Goal: Information Seeking & Learning: Learn about a topic

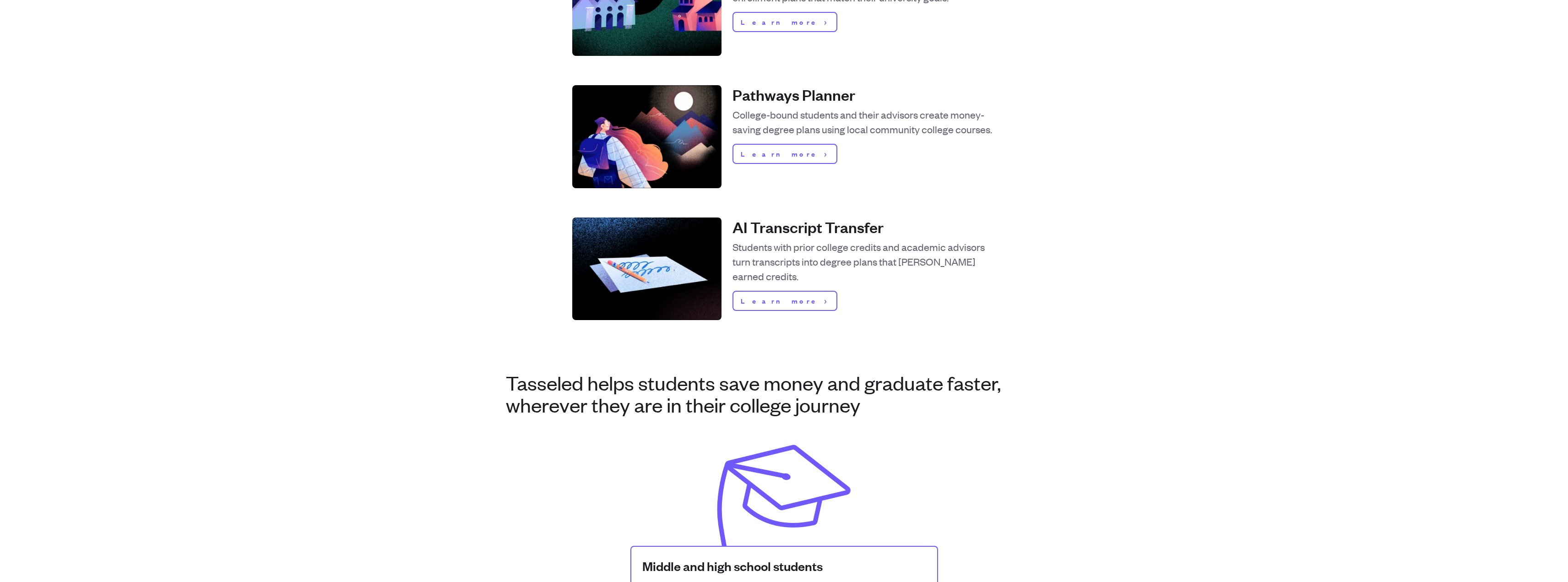
scroll to position [388, 0]
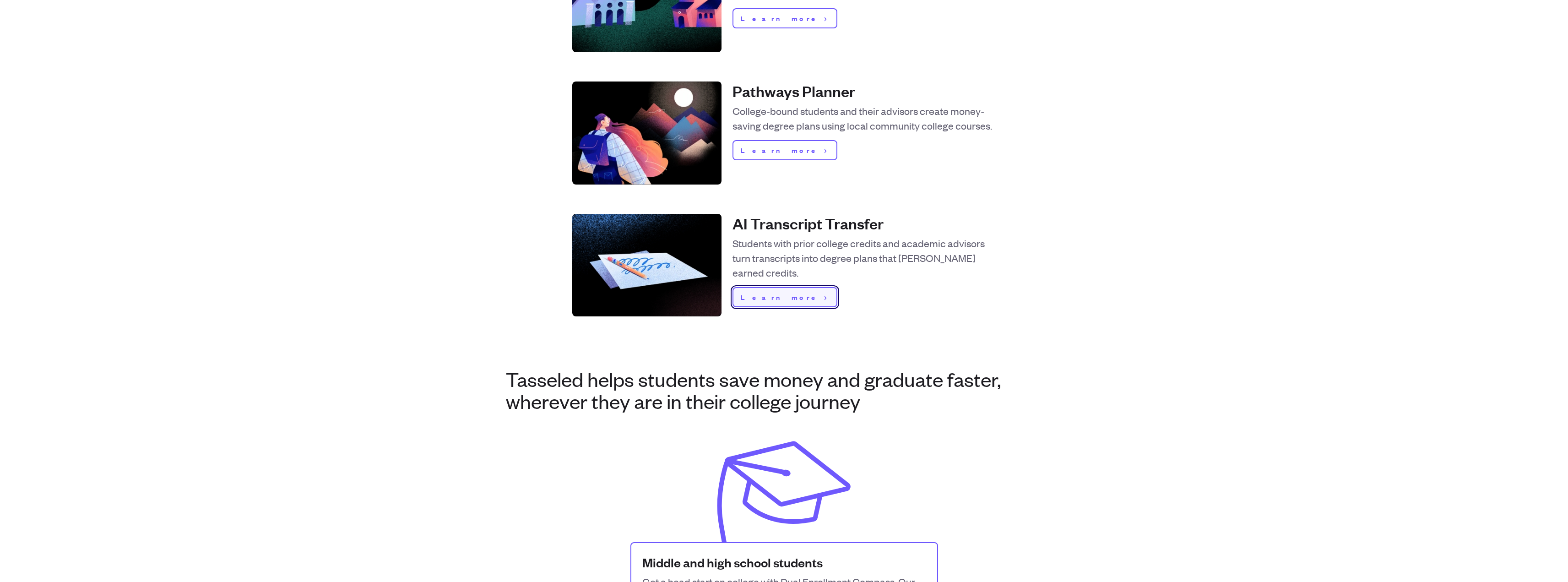
click at [754, 301] on span "Learn more" at bounding box center [781, 297] width 80 height 11
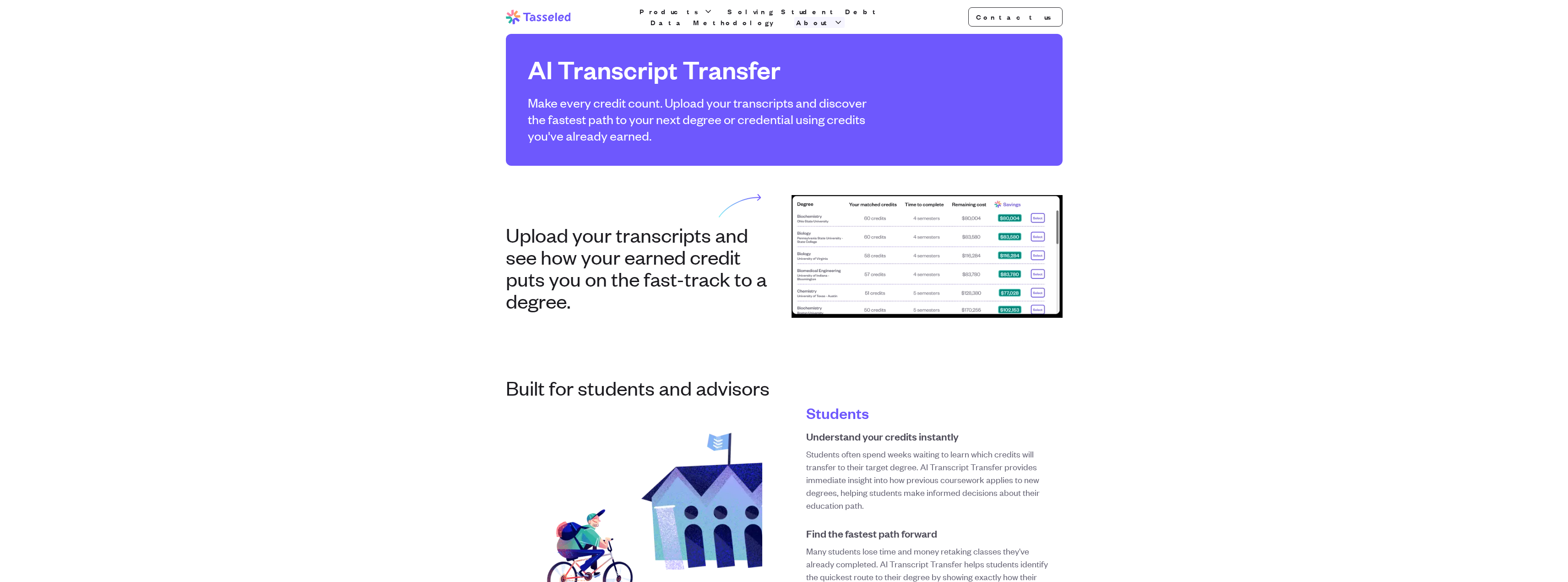
click at [843, 18] on icon "button" at bounding box center [838, 22] width 9 height 9
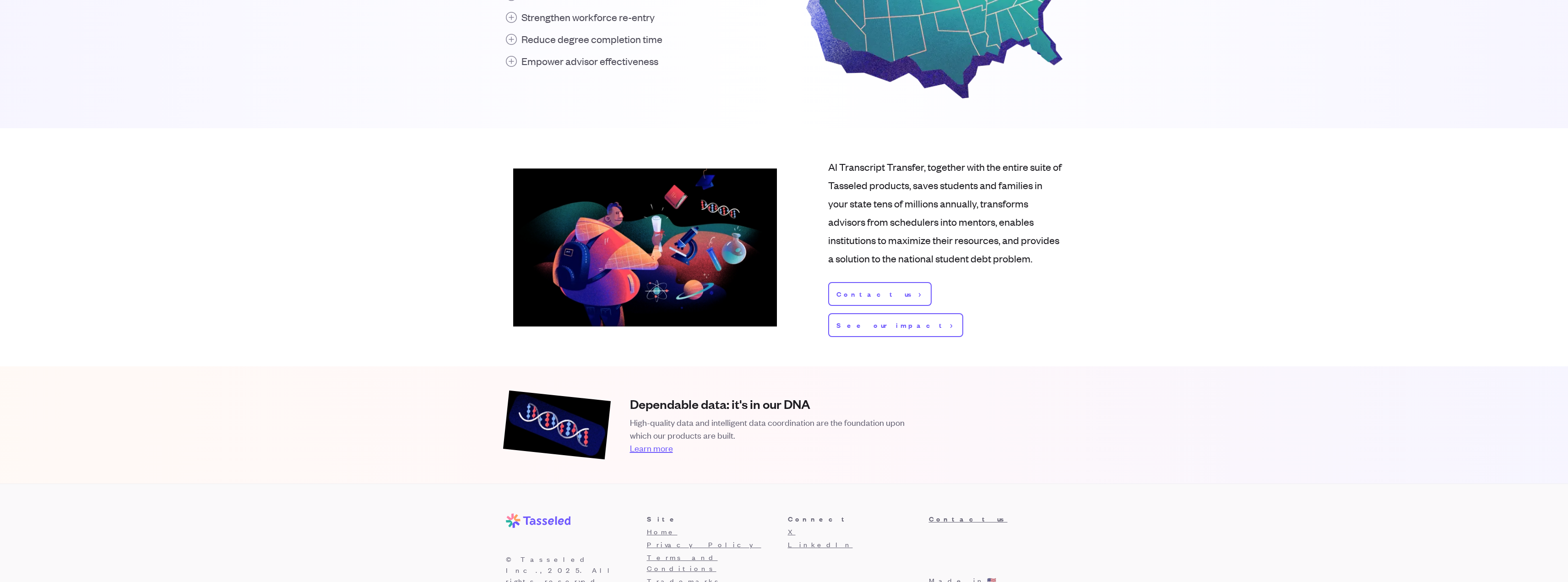
scroll to position [997, 0]
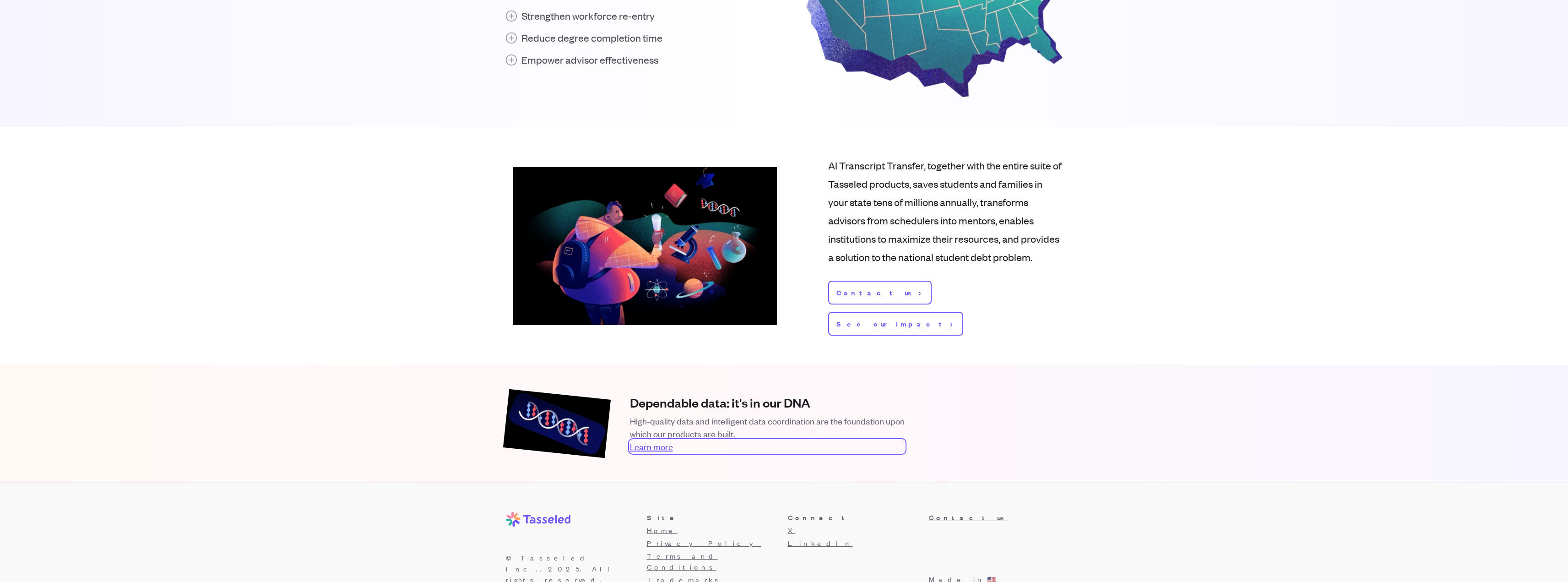
click at [657, 440] on link "Learn more" at bounding box center [767, 446] width 275 height 13
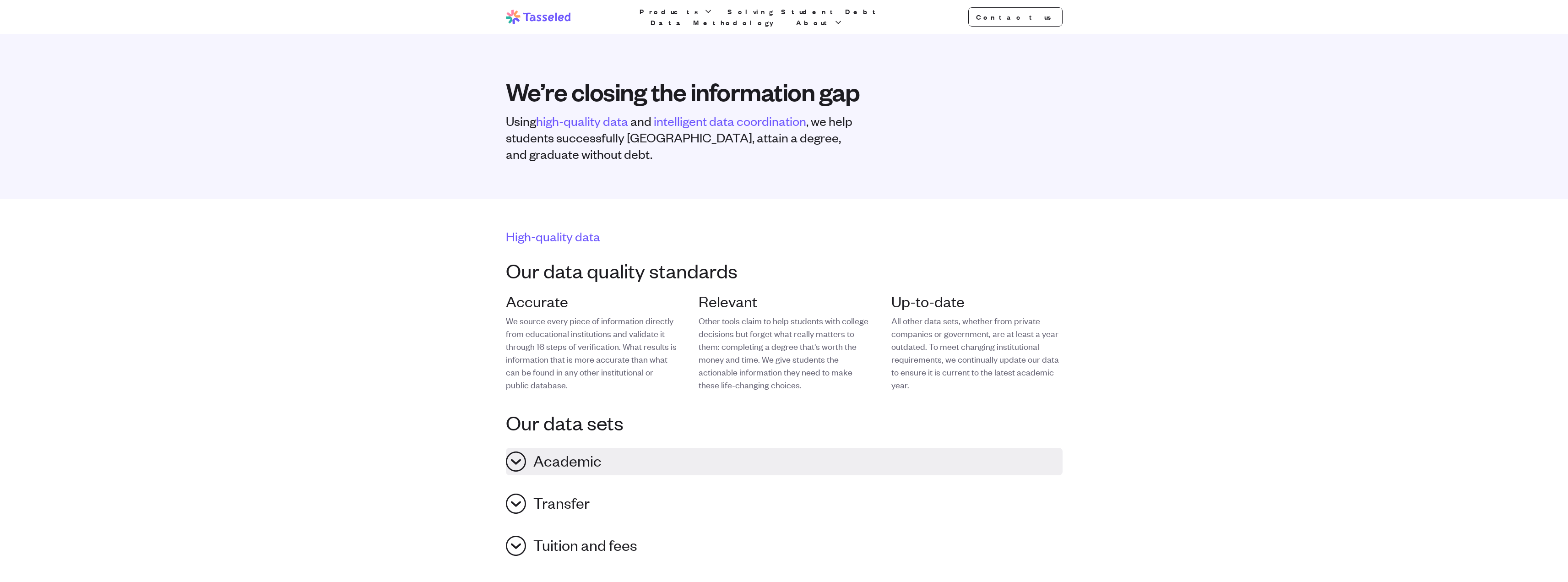
click at [534, 456] on span "Academic" at bounding box center [567, 461] width 68 height 20
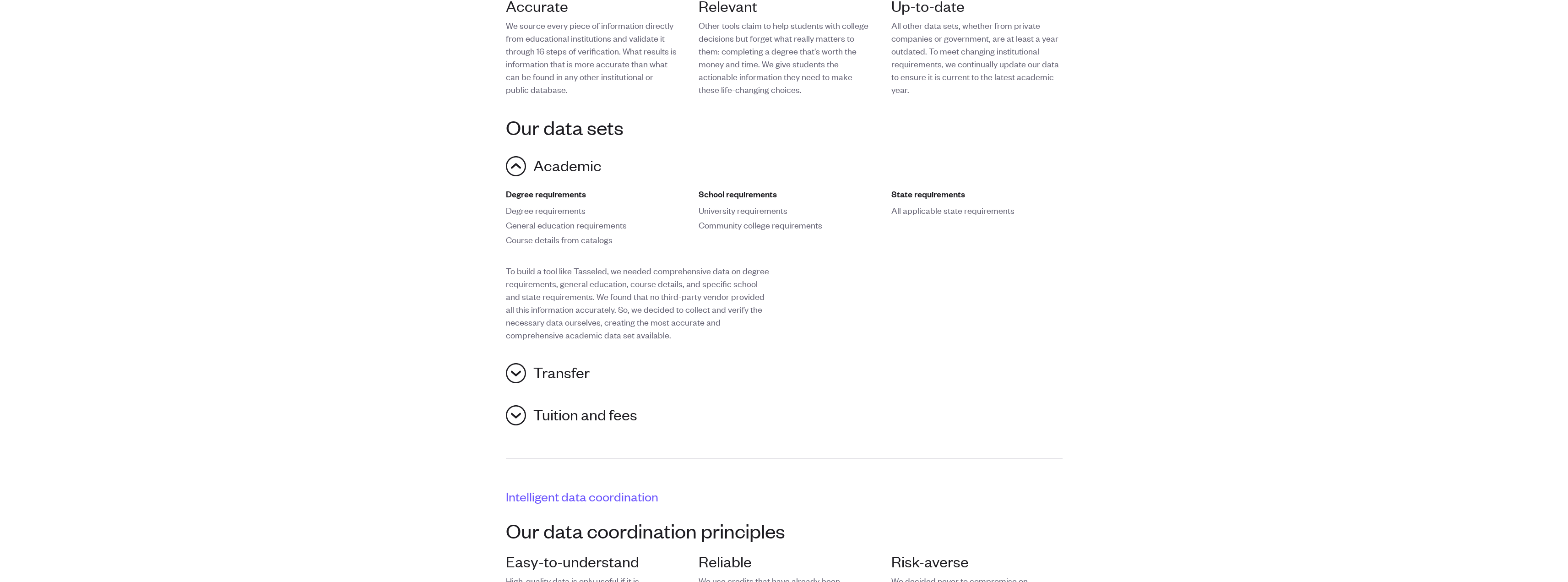
scroll to position [328, 0]
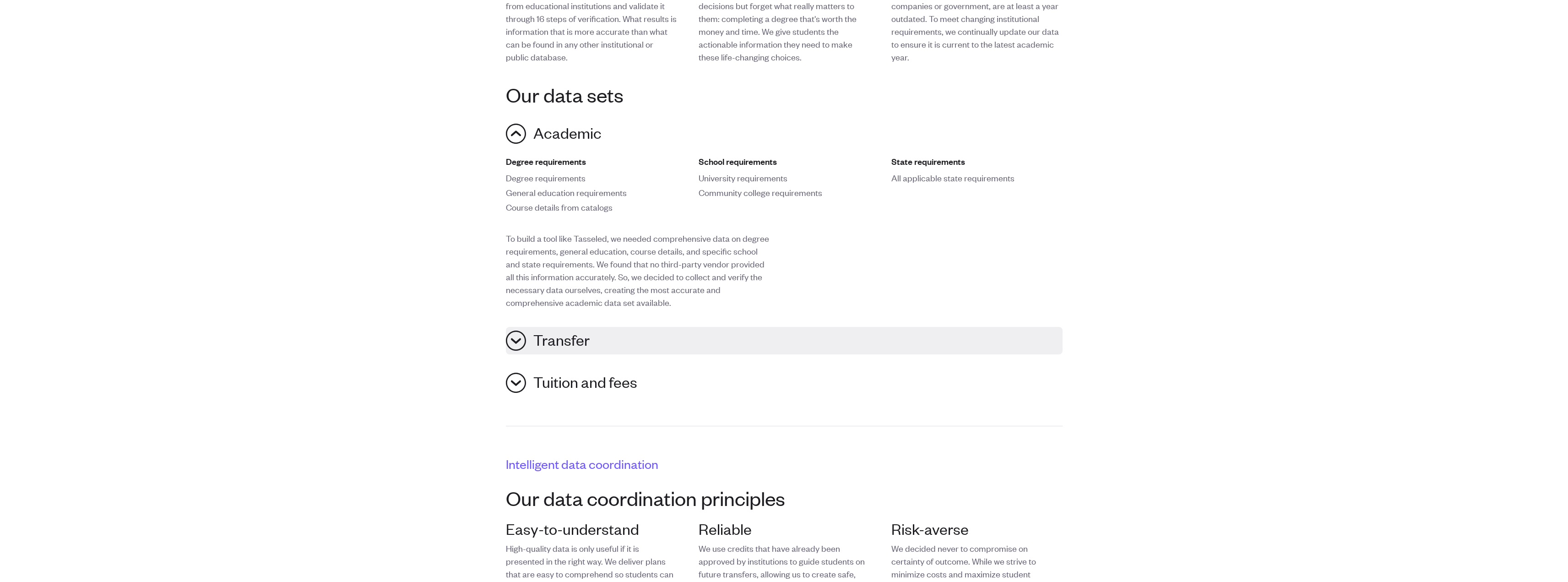
click at [522, 339] on button "Transfer" at bounding box center [784, 340] width 557 height 27
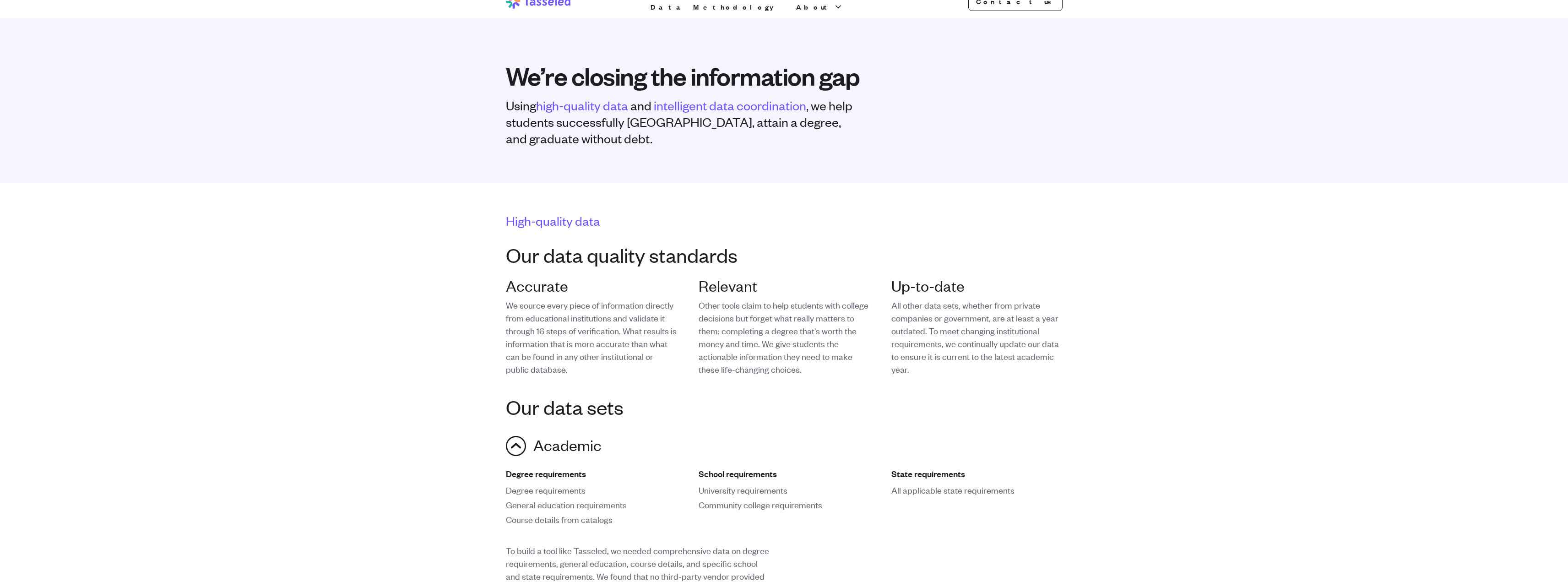
scroll to position [0, 0]
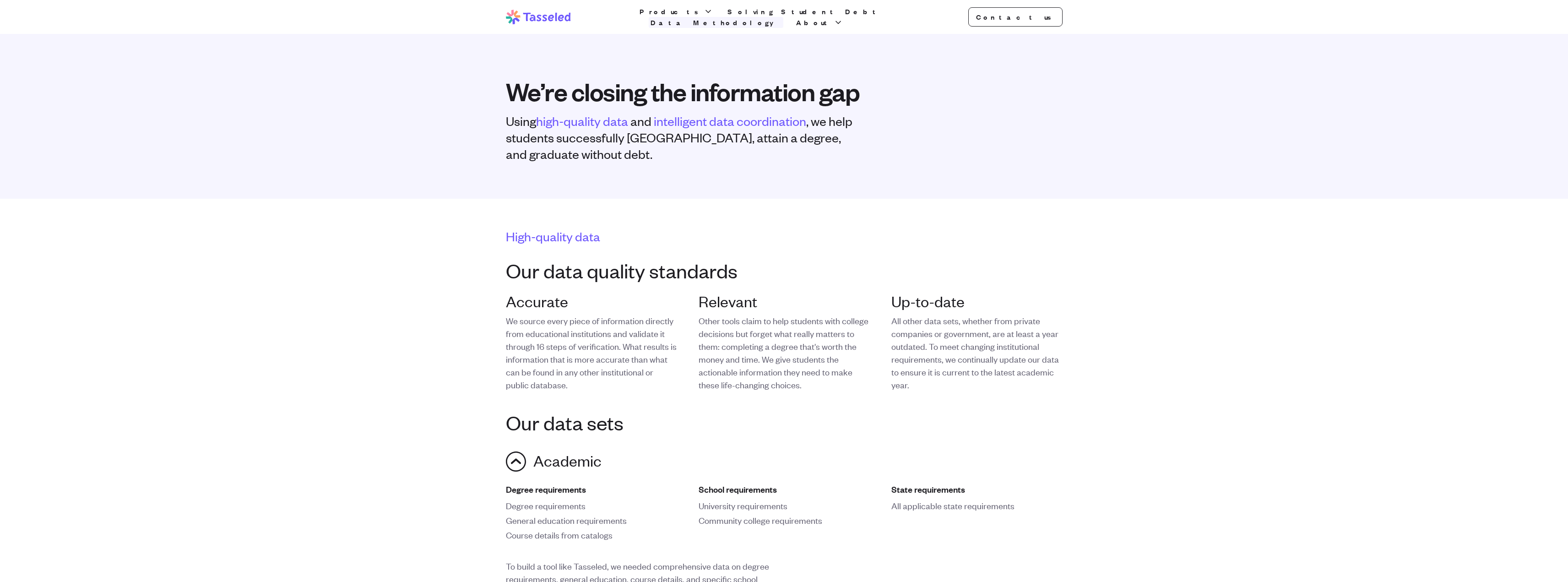
click at [783, 21] on link "Data Methodology" at bounding box center [716, 23] width 135 height 11
click at [783, 17] on link "Data Methodology" at bounding box center [716, 23] width 135 height 11
click at [843, 18] on icon "button" at bounding box center [838, 22] width 9 height 9
click at [863, 71] on link "Why we're doing this" at bounding box center [819, 77] width 88 height 29
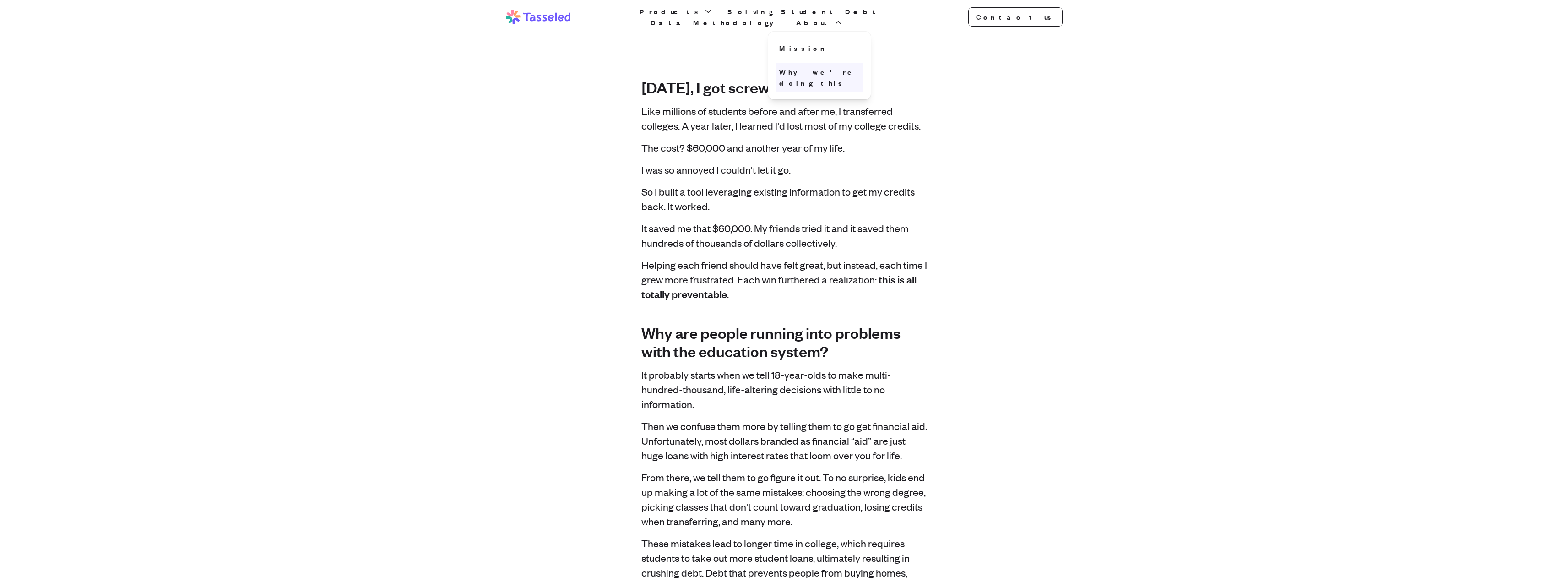
click at [855, 68] on link "Why we're doing this" at bounding box center [819, 77] width 88 height 29
click at [704, 16] on icon "button" at bounding box center [708, 11] width 9 height 9
click at [698, 108] on link "AI Transcript Transfer" at bounding box center [676, 128] width 88 height 40
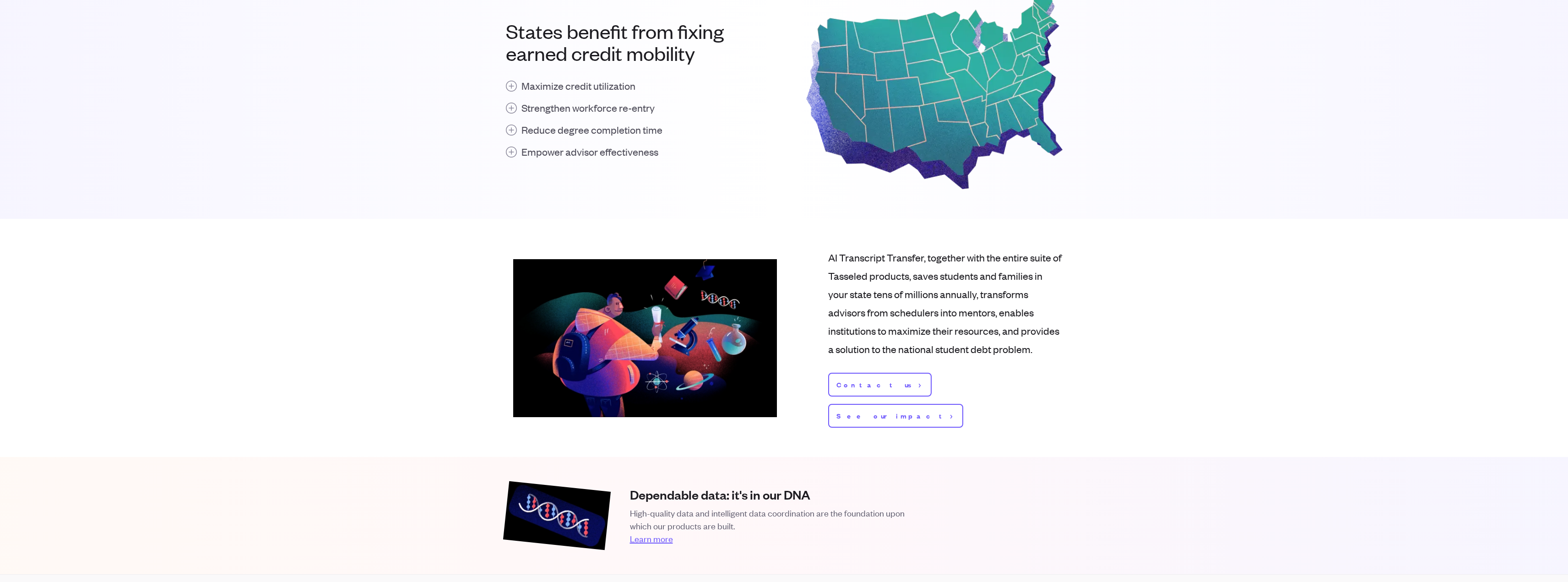
scroll to position [997, 0]
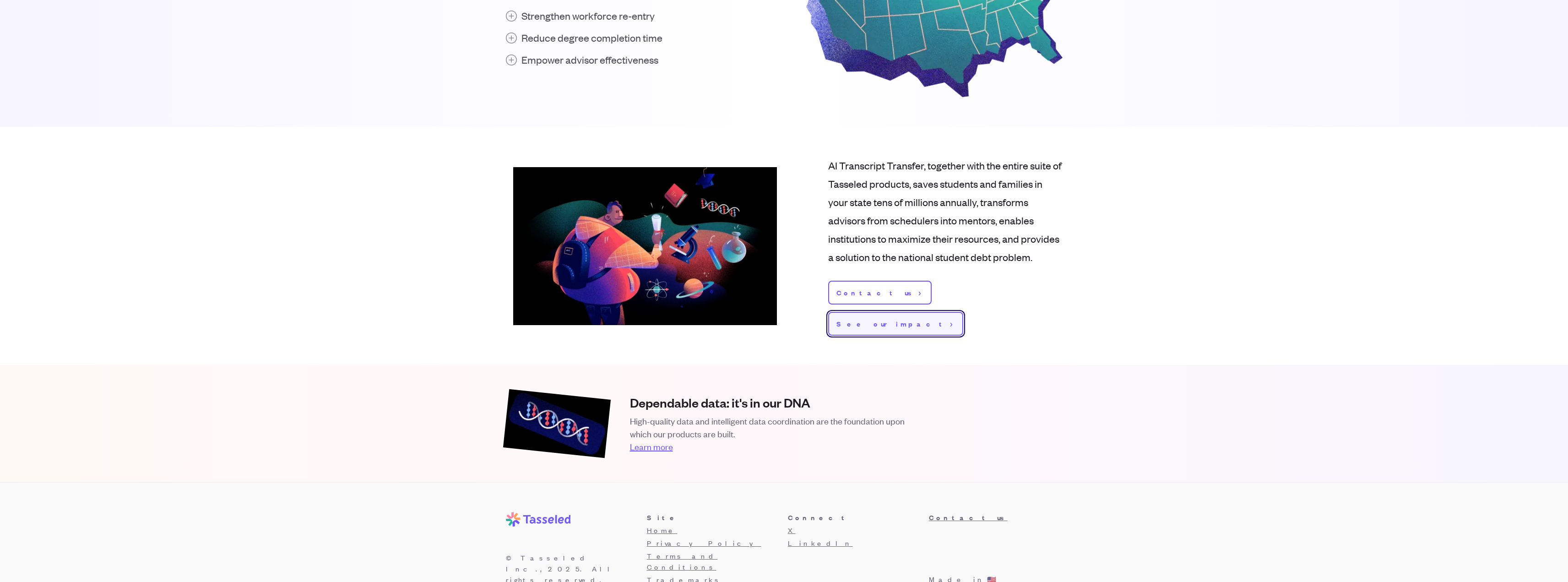
click at [924, 318] on span "See our impact" at bounding box center [891, 324] width 110 height 11
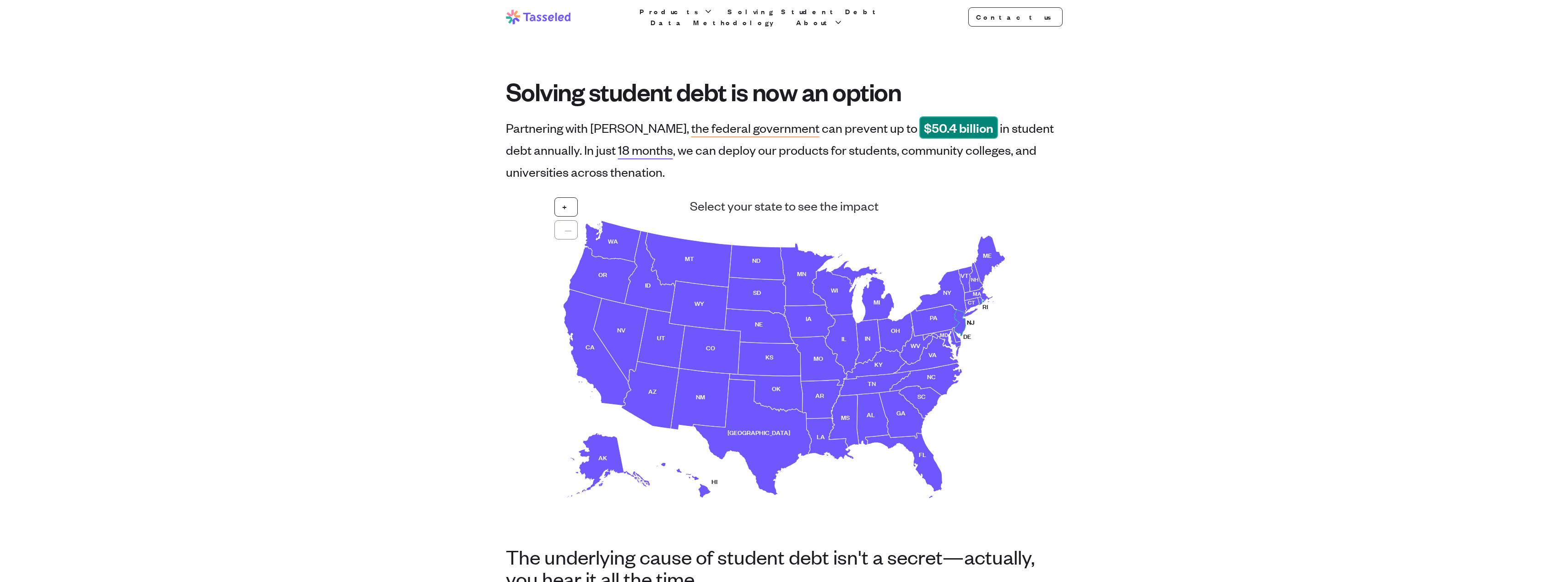
click at [961, 326] on use at bounding box center [965, 323] width 21 height 26
